Goal: Book appointment/travel/reservation

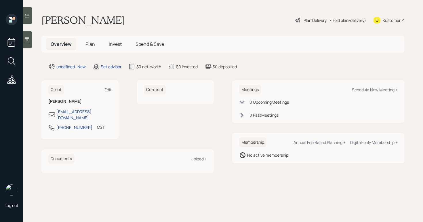
click at [378, 85] on div "Meetings Schedule New Meeting +" at bounding box center [318, 89] width 158 height 9
click at [375, 89] on div "Schedule New Meeting +" at bounding box center [375, 89] width 46 height 5
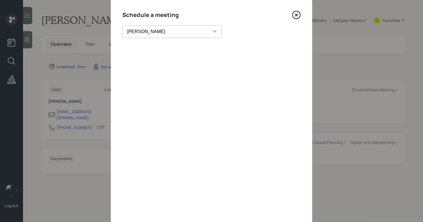
scroll to position [37, 0]
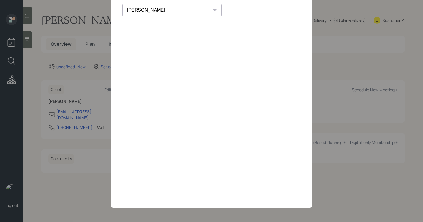
click at [154, 4] on select "[PERSON_NAME] [PERSON_NAME] [PERSON_NAME] [PERSON_NAME] [PERSON_NAME] [PERSON_N…" at bounding box center [171, 10] width 99 height 13
click at [122, 4] on select "[PERSON_NAME] [PERSON_NAME] [PERSON_NAME] [PERSON_NAME] [PERSON_NAME] [PERSON_N…" at bounding box center [171, 10] width 99 height 13
click at [153, 11] on select "[PERSON_NAME] [PERSON_NAME] [PERSON_NAME] [PERSON_NAME] [PERSON_NAME] [PERSON_N…" at bounding box center [171, 10] width 99 height 13
select select "b1d8ea90-abcc-42aa-86cc-4f33a132aacc"
click at [122, 4] on select "[PERSON_NAME] [PERSON_NAME] [PERSON_NAME] [PERSON_NAME] [PERSON_NAME] [PERSON_N…" at bounding box center [171, 10] width 99 height 13
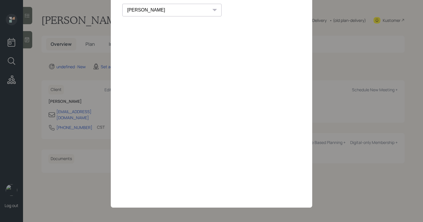
scroll to position [0, 0]
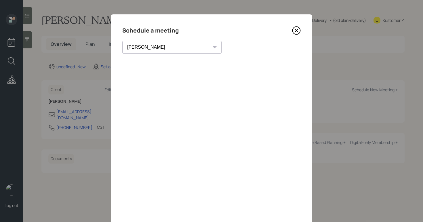
click at [295, 31] on icon at bounding box center [296, 30] width 2 height 2
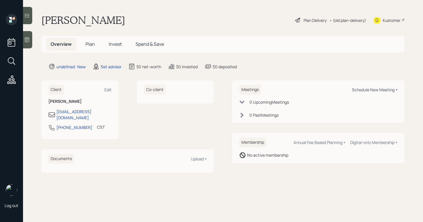
click at [361, 89] on div "Schedule New Meeting +" at bounding box center [375, 89] width 46 height 5
select select "round-[PERSON_NAME]"
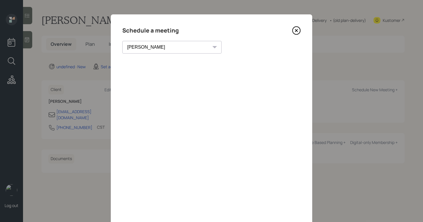
click at [162, 47] on div "[PERSON_NAME] [PERSON_NAME] [PERSON_NAME] [PERSON_NAME] [PERSON_NAME] [PERSON_N…" at bounding box center [171, 47] width 99 height 13
click at [161, 43] on select "[PERSON_NAME] [PERSON_NAME] [PERSON_NAME] [PERSON_NAME] [PERSON_NAME] [PERSON_N…" at bounding box center [171, 47] width 99 height 13
click at [292, 32] on icon at bounding box center [296, 31] width 8 height 8
